Goal: Task Accomplishment & Management: Manage account settings

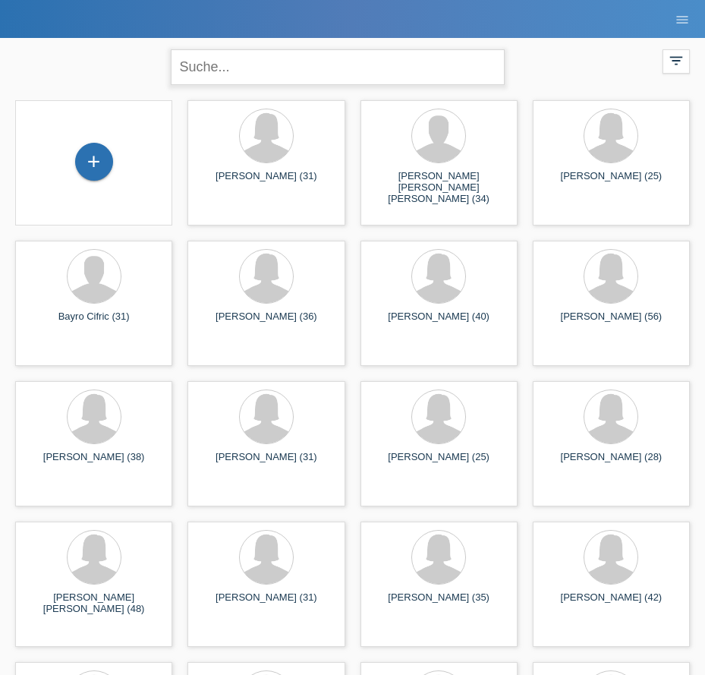
click at [304, 75] on input "text" at bounding box center [338, 67] width 334 height 36
type input "annette"
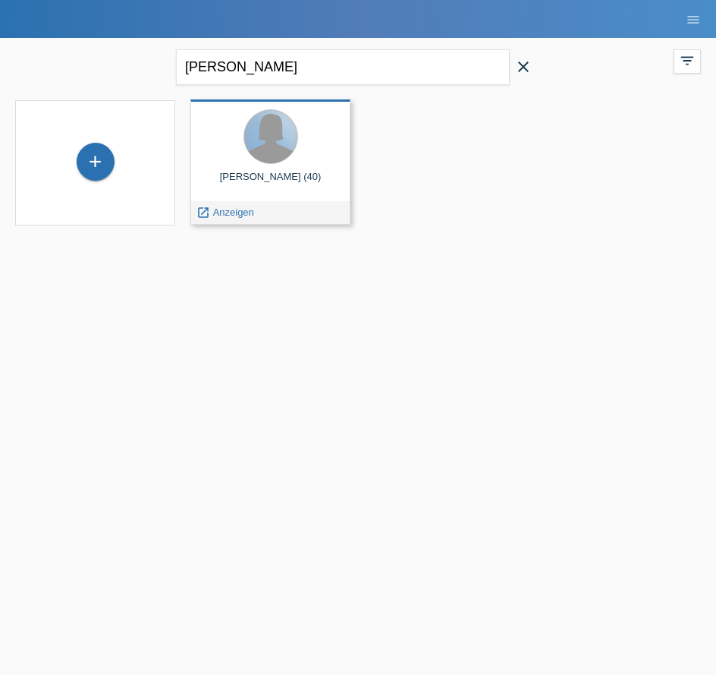
click at [256, 151] on div at bounding box center [270, 136] width 53 height 53
click at [285, 165] on div at bounding box center [271, 137] width 136 height 57
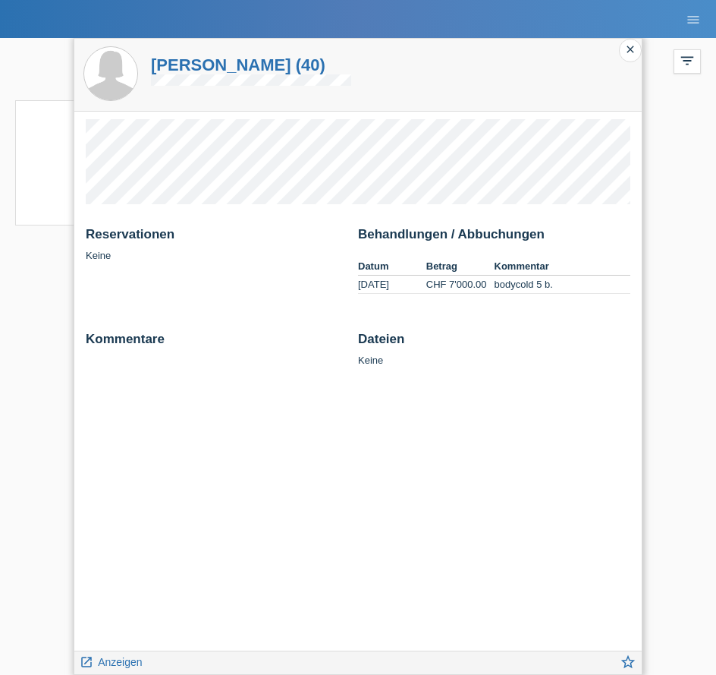
drag, startPoint x: 631, startPoint y: 46, endPoint x: 609, endPoint y: 68, distance: 31.1
click at [631, 46] on icon "close" at bounding box center [631, 49] width 12 height 12
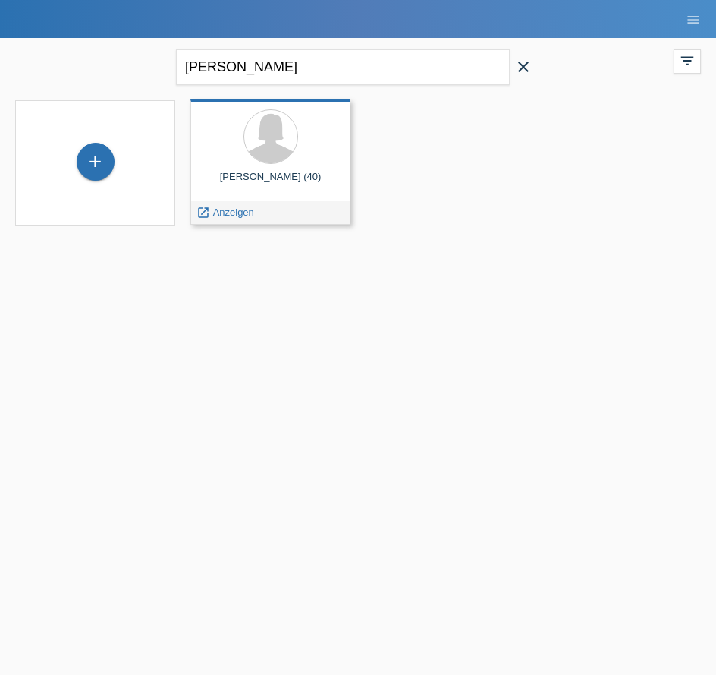
click at [296, 173] on div "Annette Eugster (40)" at bounding box center [271, 183] width 136 height 24
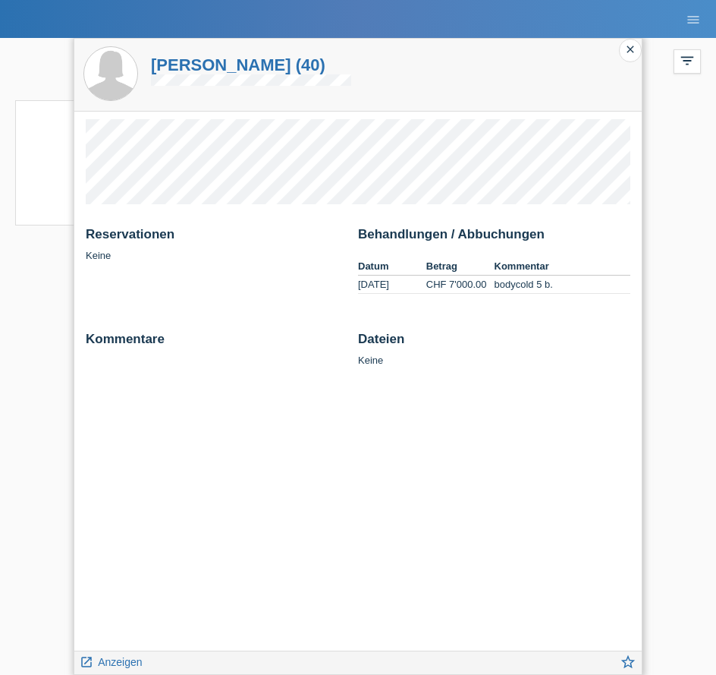
click at [638, 49] on div "close" at bounding box center [630, 51] width 23 height 24
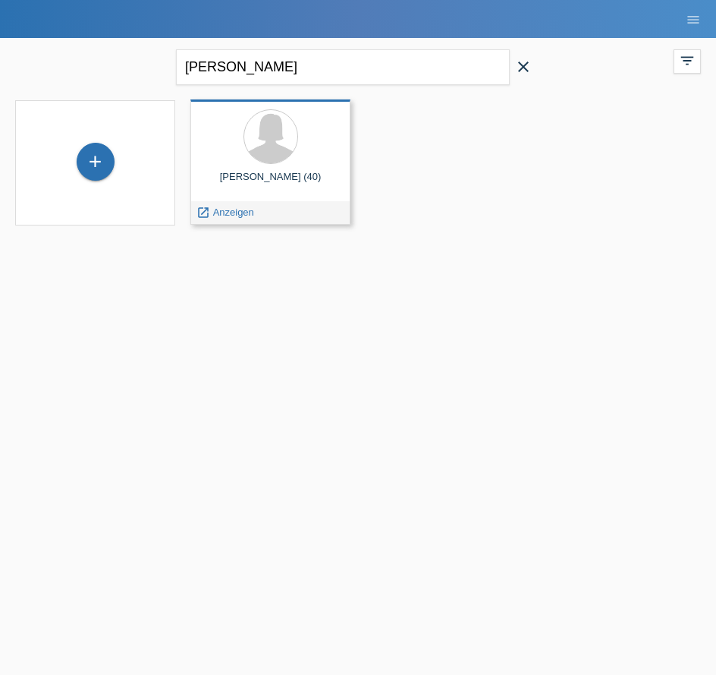
click at [276, 186] on div "Annette Eugster (40)" at bounding box center [271, 183] width 136 height 24
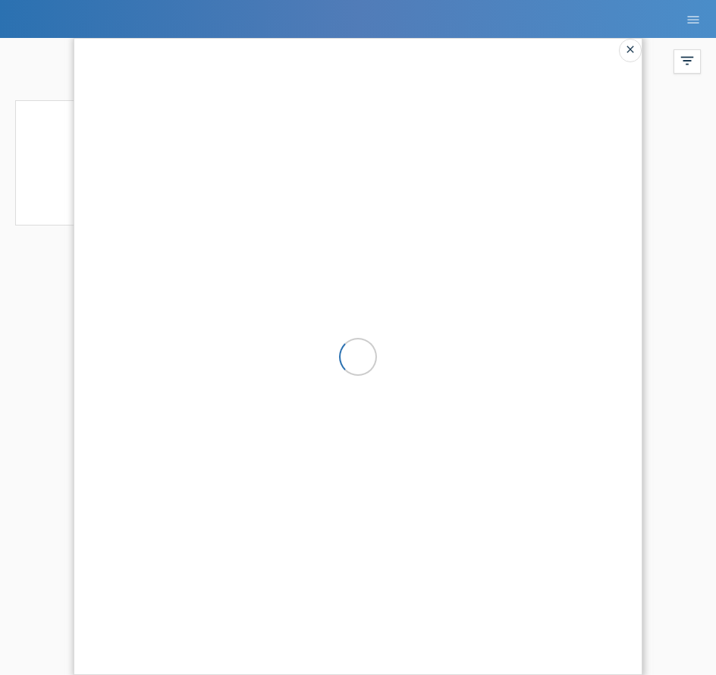
click at [634, 51] on icon "close" at bounding box center [631, 49] width 12 height 12
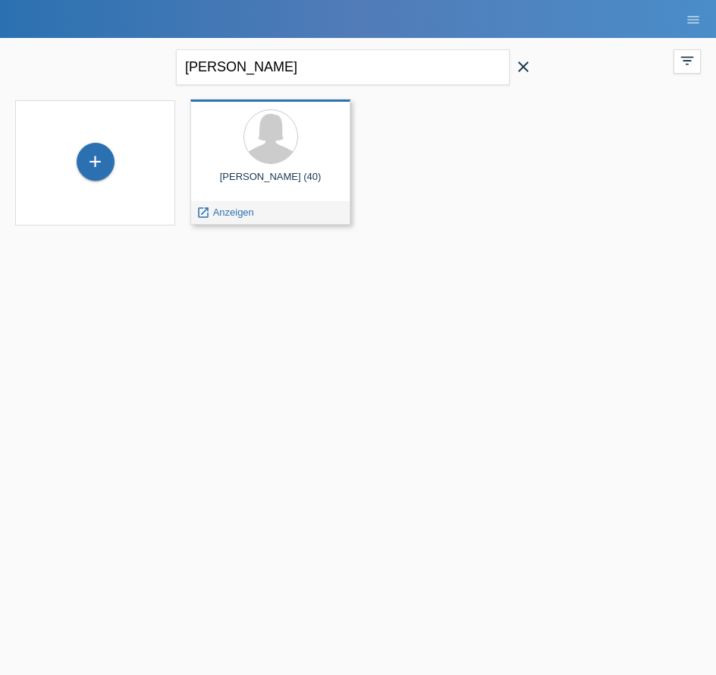
click at [219, 207] on span "Anzeigen" at bounding box center [233, 211] width 41 height 11
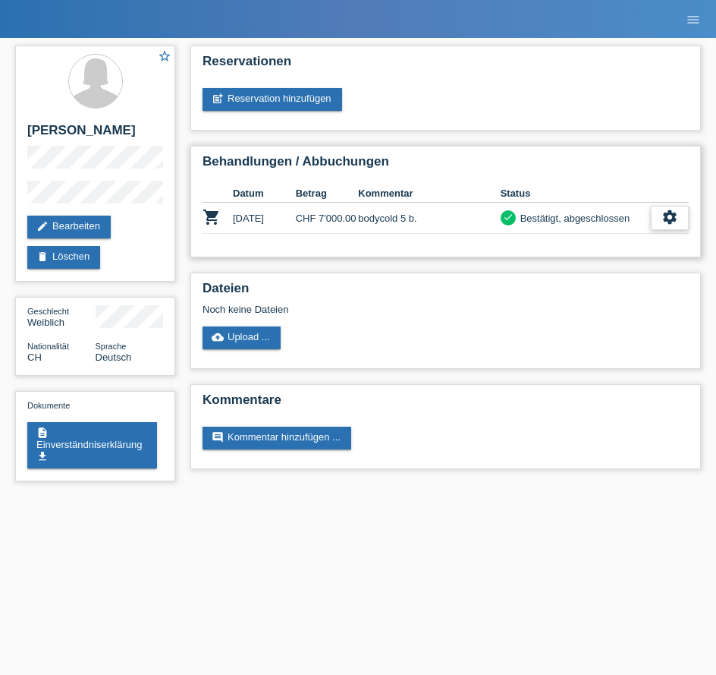
click at [671, 219] on icon "settings" at bounding box center [670, 217] width 17 height 17
click at [521, 313] on div "Reservationen post_add Reservation hinzufügen Behandlungen / Abbuchungen Datum …" at bounding box center [446, 261] width 526 height 446
click at [666, 214] on icon "settings" at bounding box center [670, 217] width 17 height 17
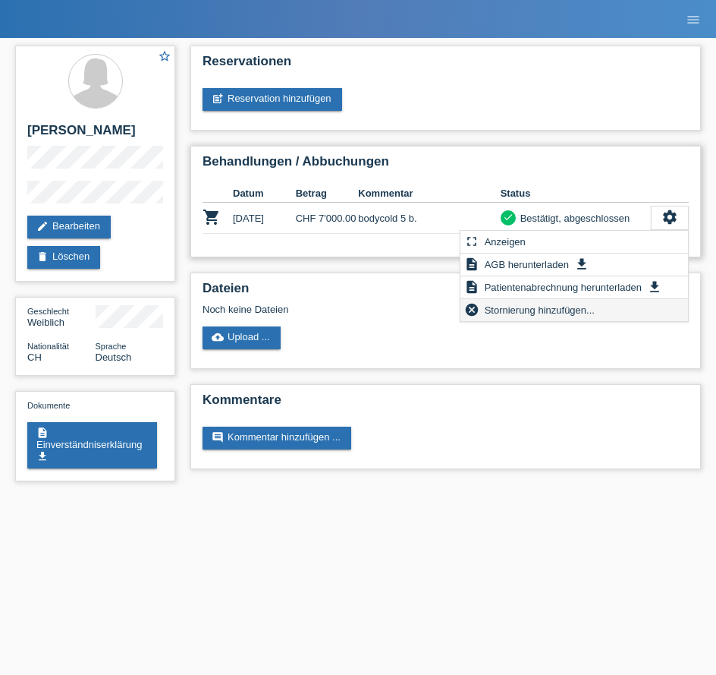
click at [582, 307] on span "Stornierung hinzufügen..." at bounding box center [540, 310] width 115 height 18
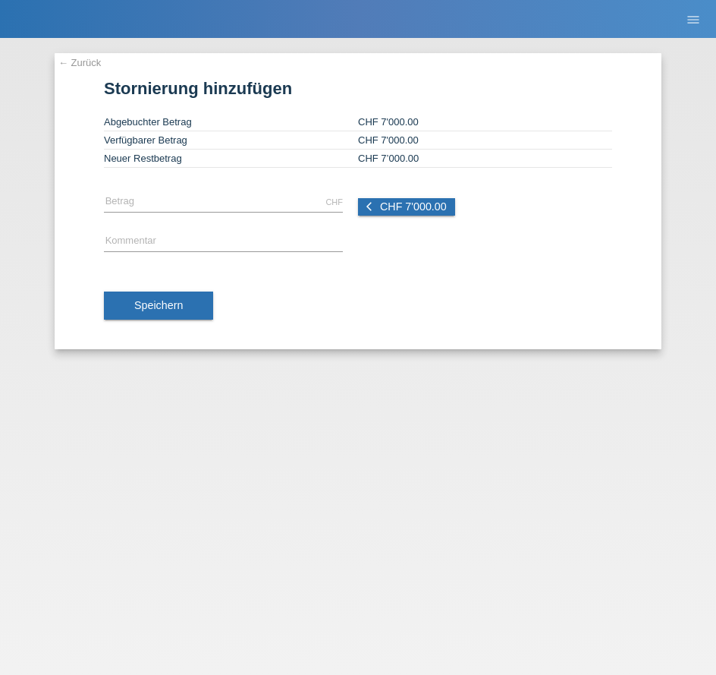
click at [93, 61] on link "← Zurück" at bounding box center [79, 62] width 42 height 11
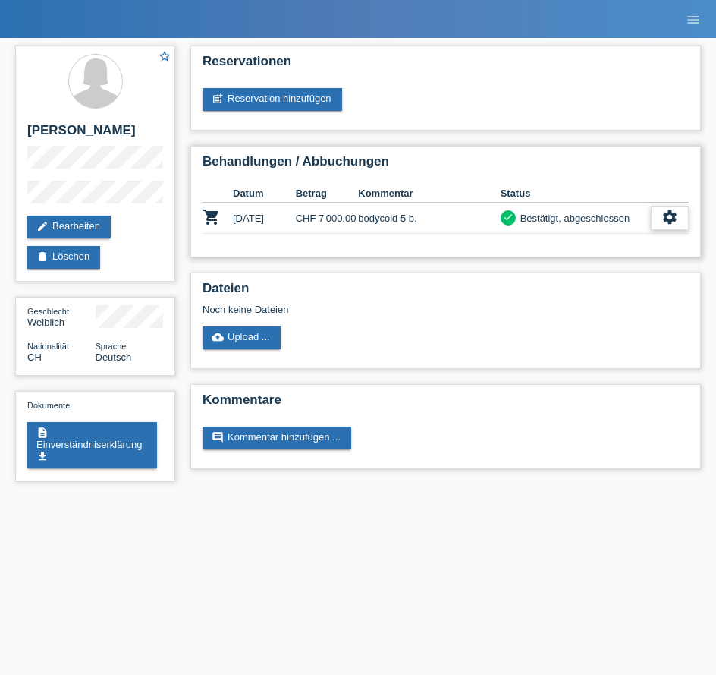
click at [670, 224] on icon "settings" at bounding box center [670, 217] width 17 height 17
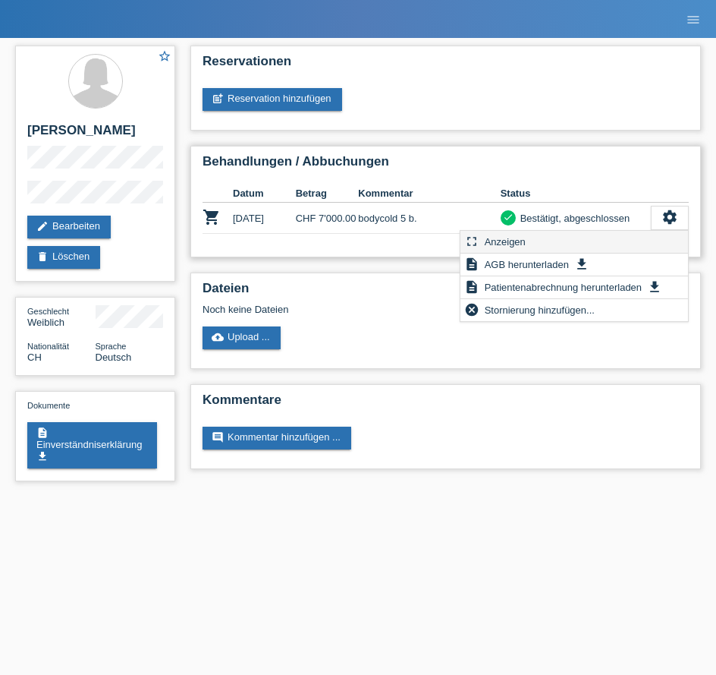
click at [610, 242] on div "fullscreen Anzeigen" at bounding box center [575, 242] width 228 height 23
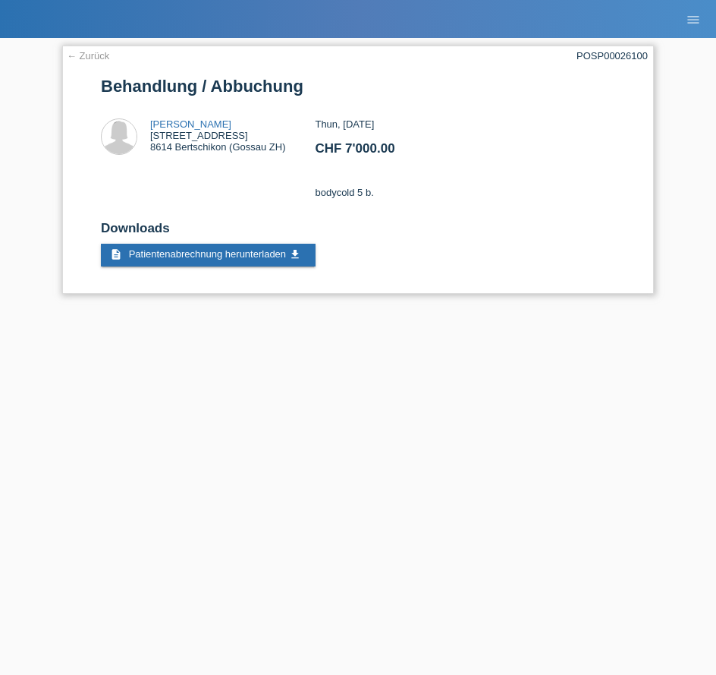
click at [84, 57] on link "← Zurück" at bounding box center [88, 55] width 42 height 11
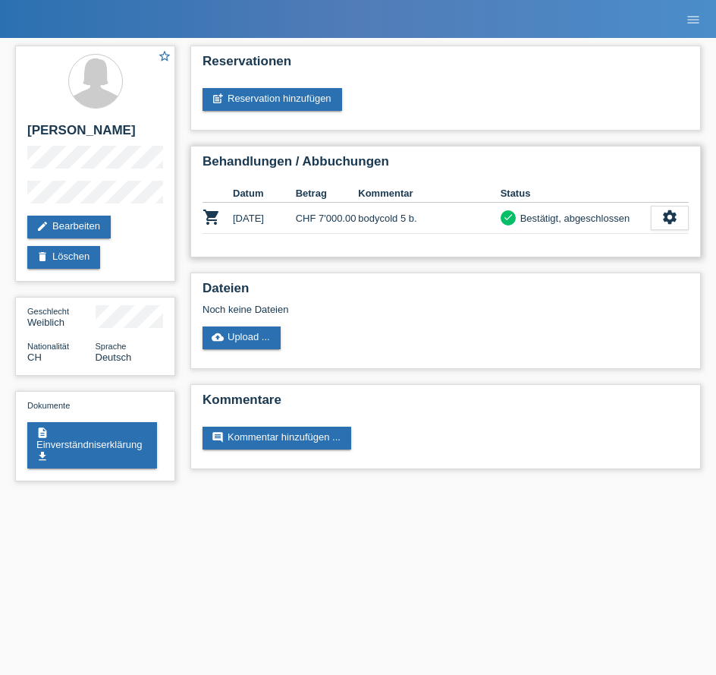
click at [616, 219] on div "Bestätigt, abgeschlossen" at bounding box center [573, 218] width 115 height 16
click at [688, 219] on div "settings" at bounding box center [670, 218] width 38 height 24
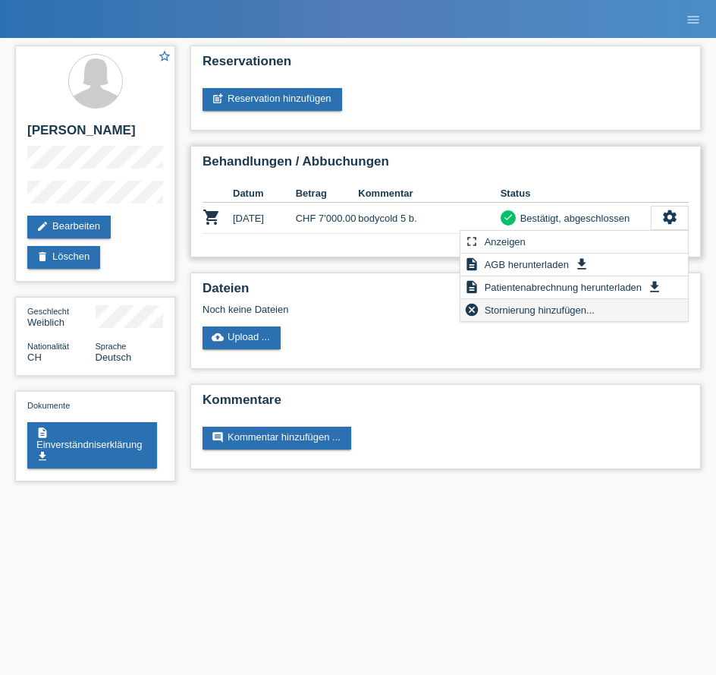
click at [547, 307] on span "Stornierung hinzufügen..." at bounding box center [540, 310] width 115 height 18
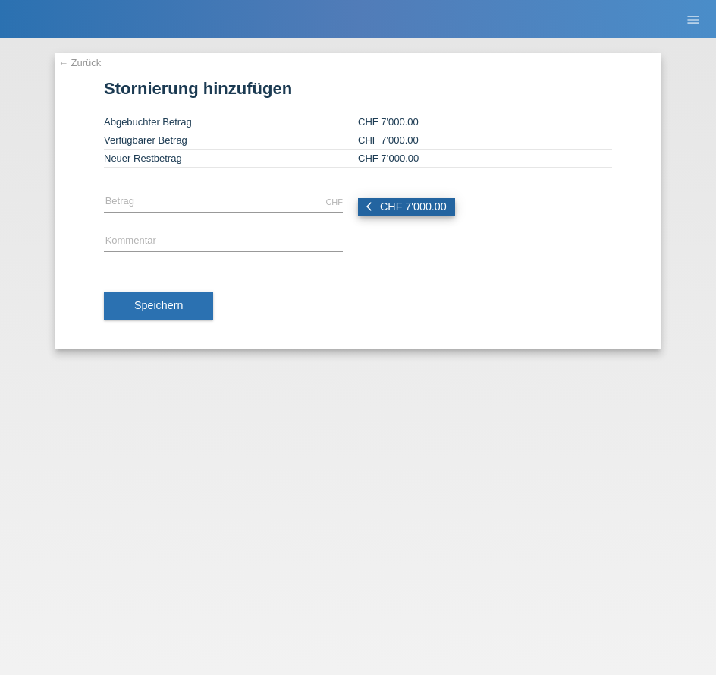
click at [401, 203] on span "CHF 7'000.00" at bounding box center [413, 206] width 67 height 12
type input "7000.00"
